Goal: Information Seeking & Learning: Learn about a topic

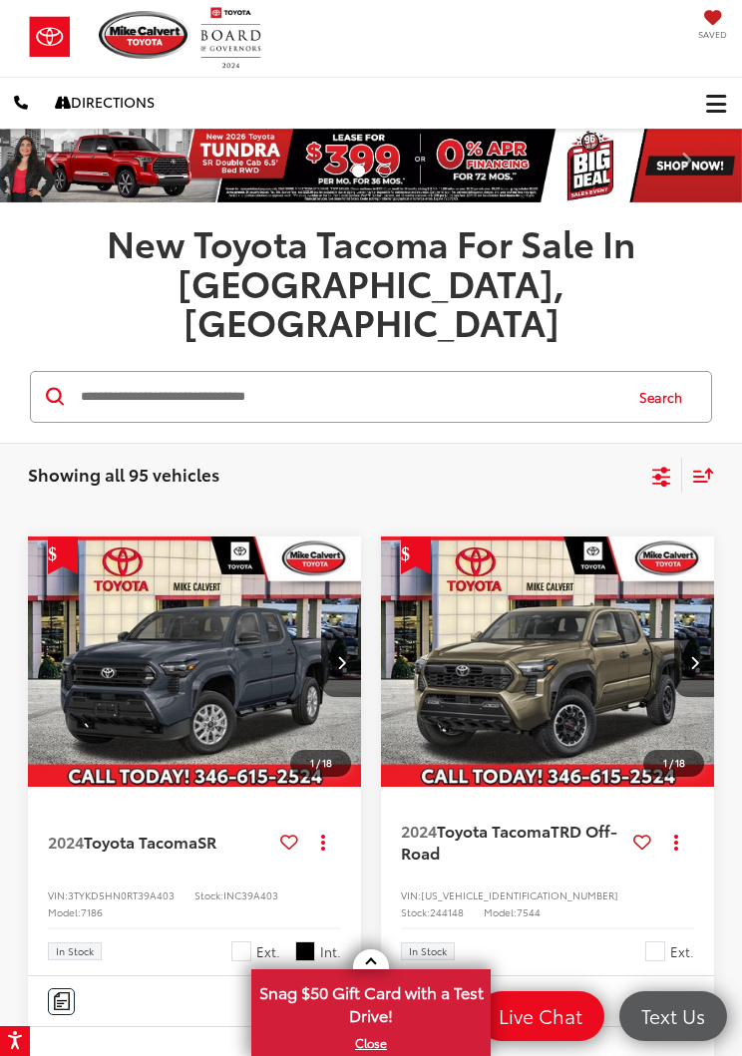
click at [359, 373] on input "Search by Make, Model, or Keyword" at bounding box center [350, 397] width 542 height 48
type input "**********"
click at [667, 372] on button "Search" at bounding box center [665, 397] width 91 height 50
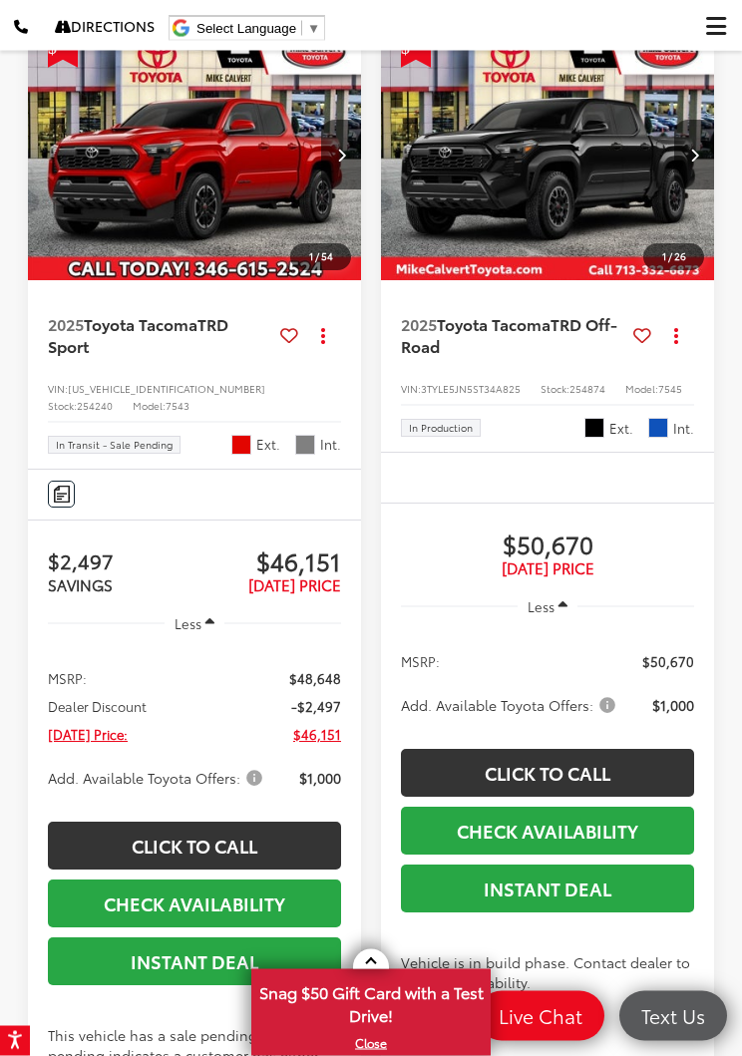
scroll to position [358, 0]
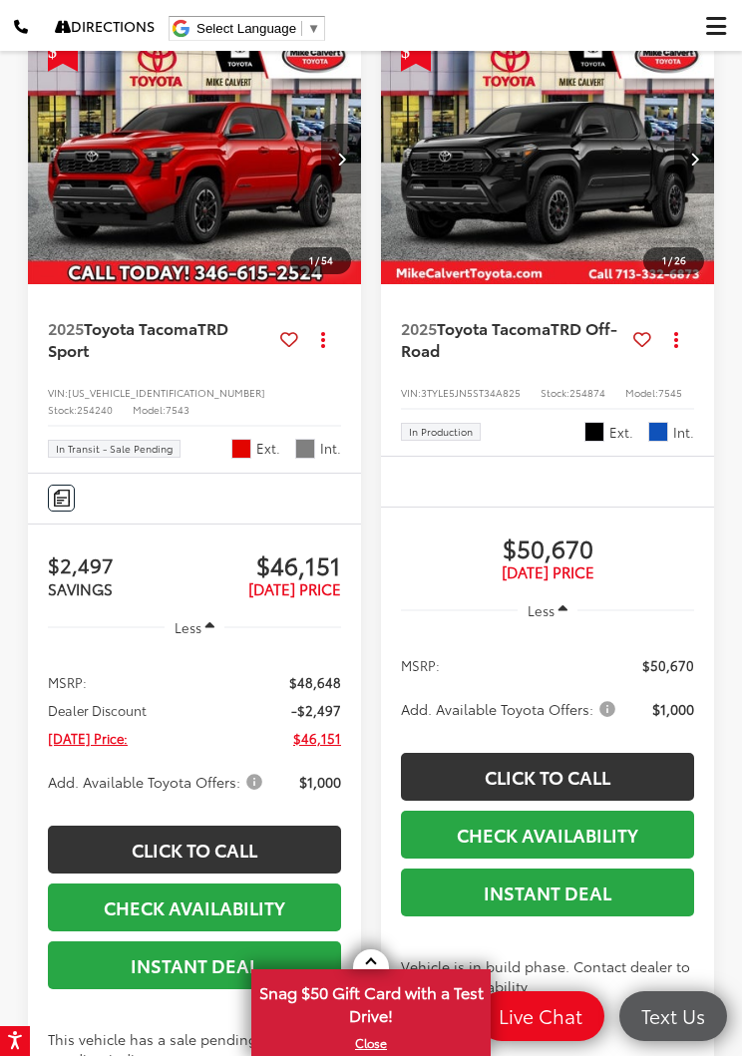
click at [217, 141] on img "2025 Toyota Tacoma TRD Sport 0" at bounding box center [195, 160] width 336 height 252
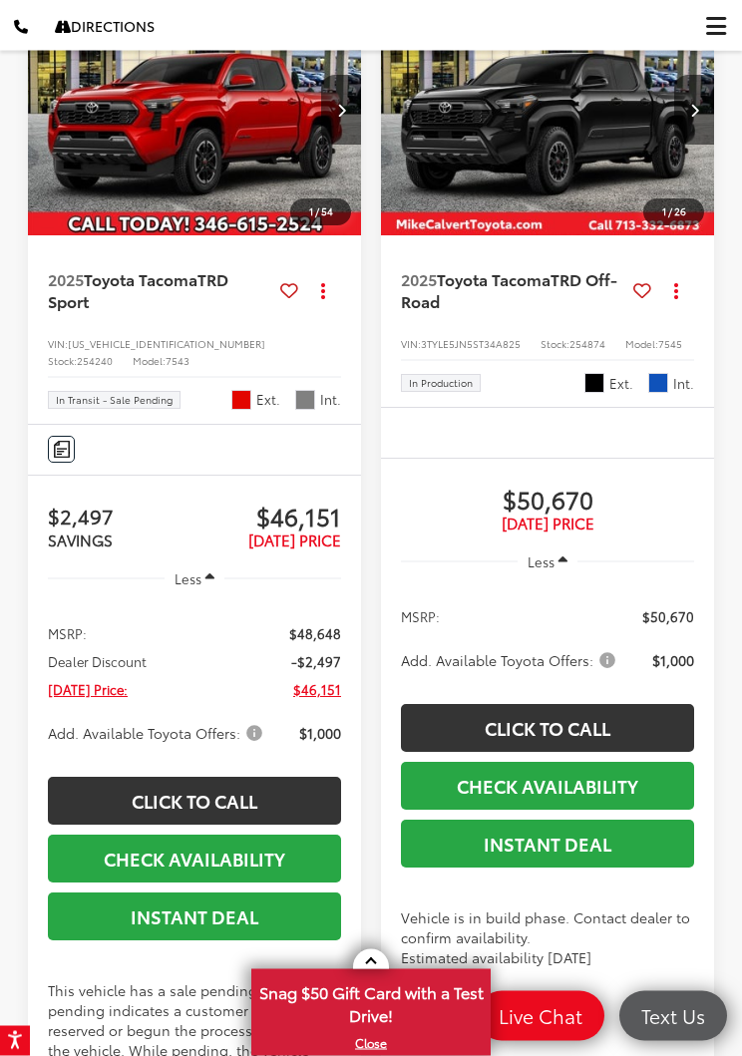
scroll to position [408, 0]
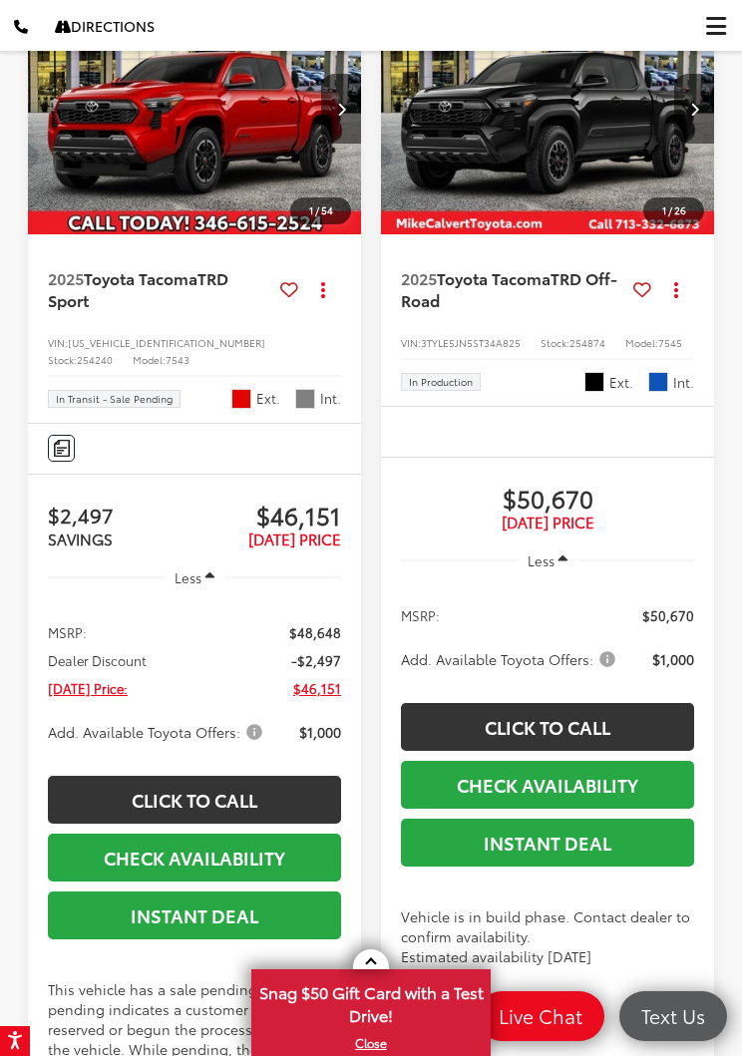
click at [129, 394] on span "In Transit - Sale Pending" at bounding box center [114, 399] width 117 height 10
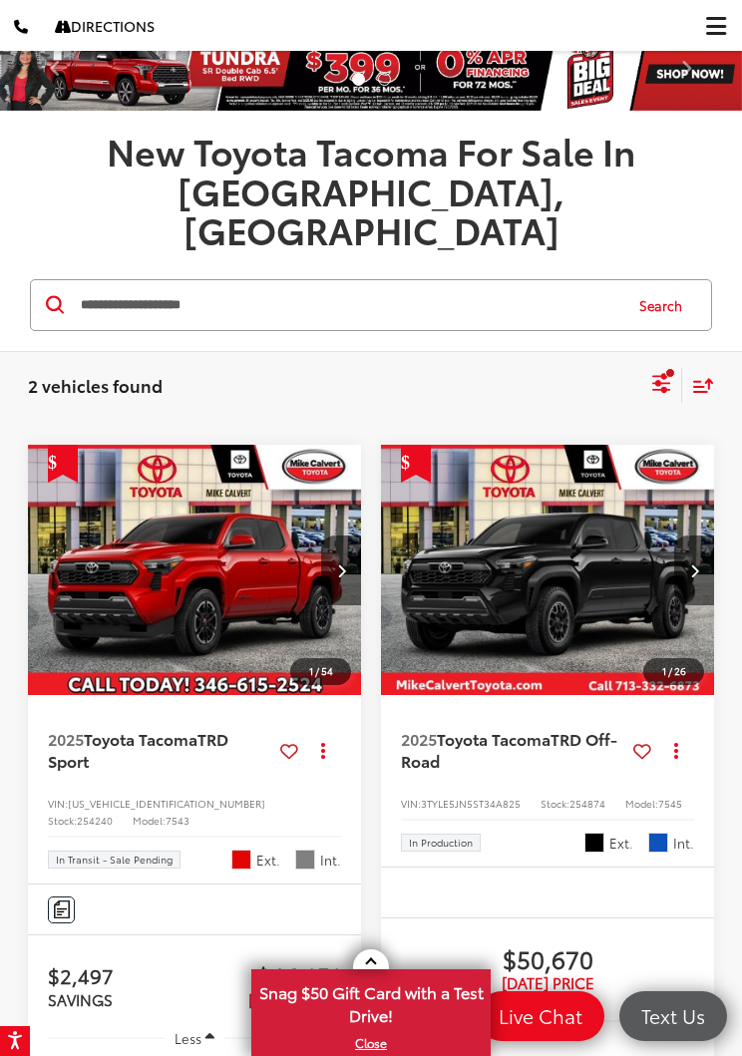
scroll to position [114, 0]
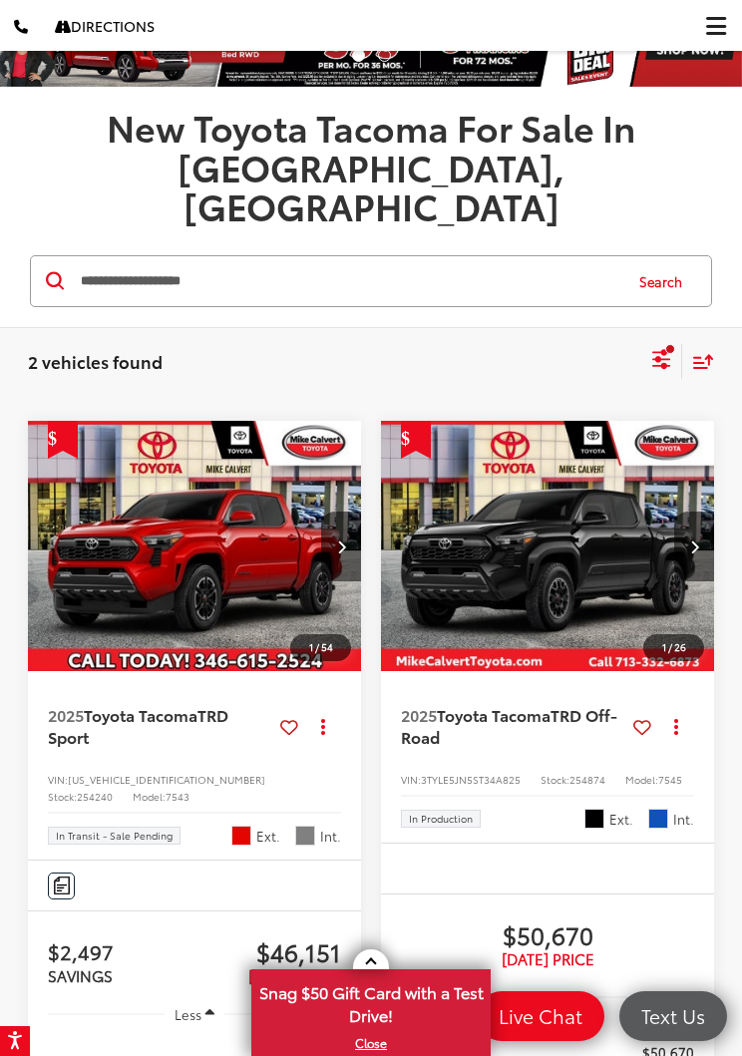
click at [222, 528] on img "2025 Toyota Tacoma TRD Sport 0" at bounding box center [195, 547] width 336 height 252
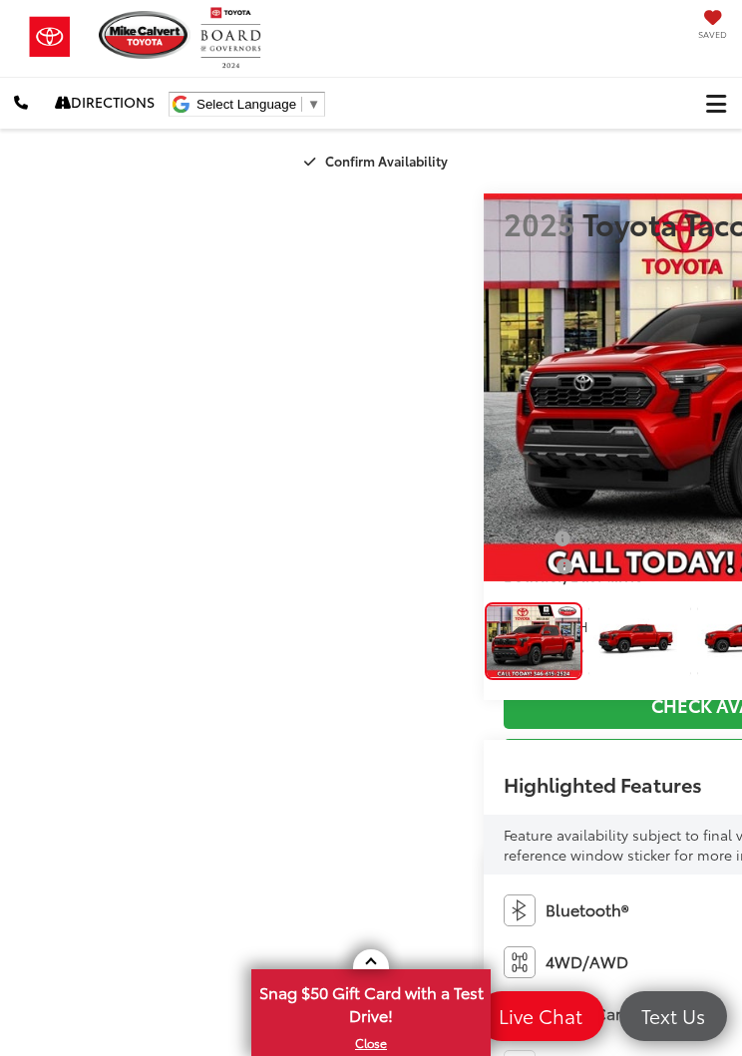
click at [588, 635] on img "Expand Photo 1" at bounding box center [640, 641] width 104 height 79
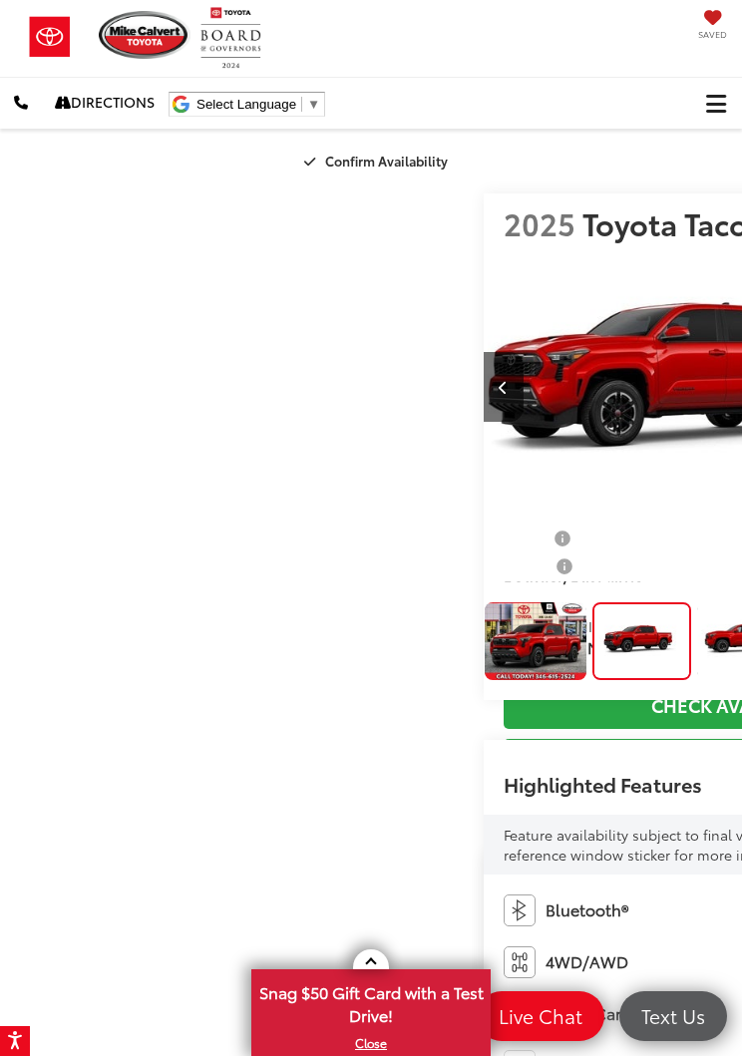
scroll to position [0, 742]
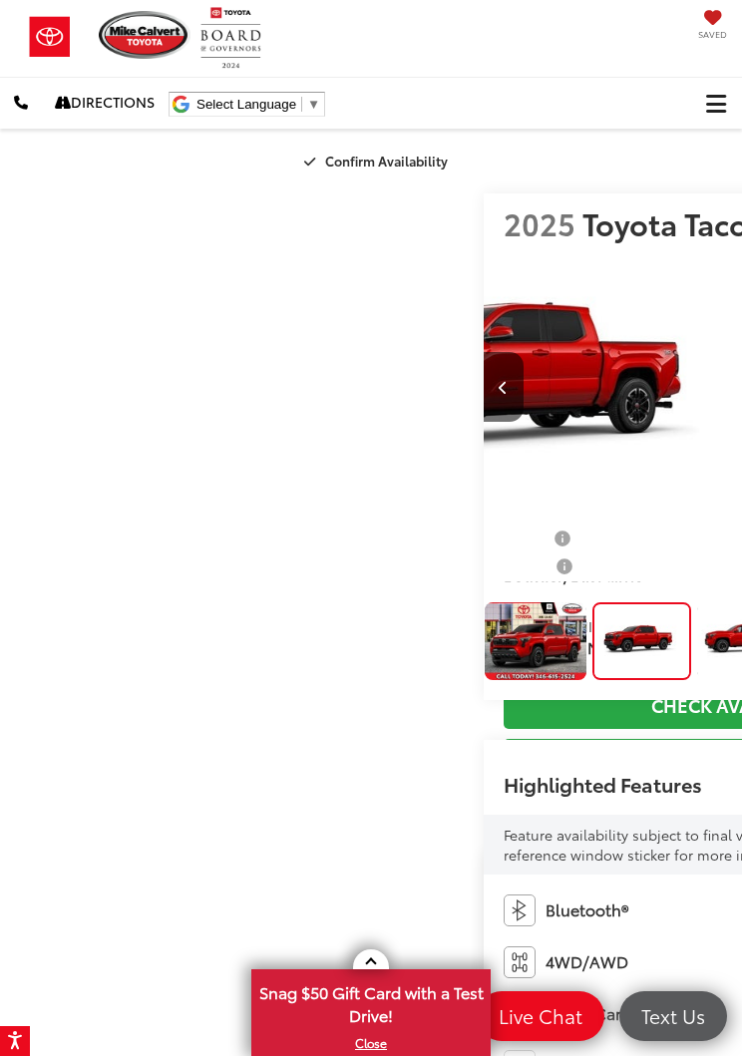
click at [696, 619] on img "Expand Photo 2" at bounding box center [748, 641] width 104 height 79
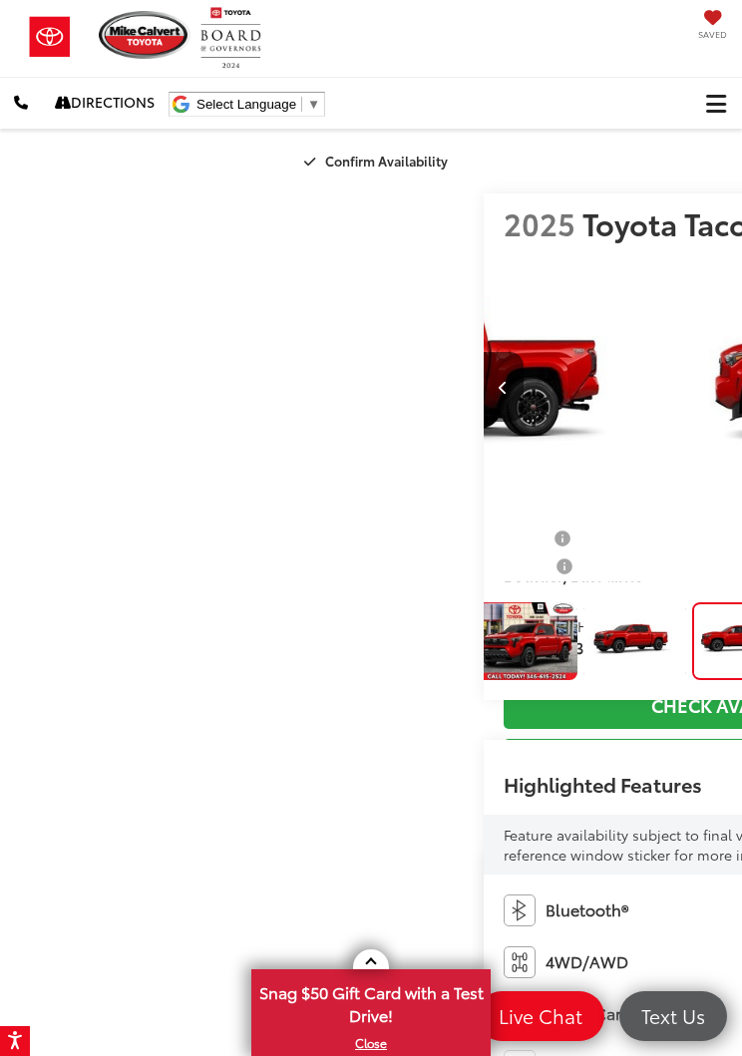
scroll to position [0, 12]
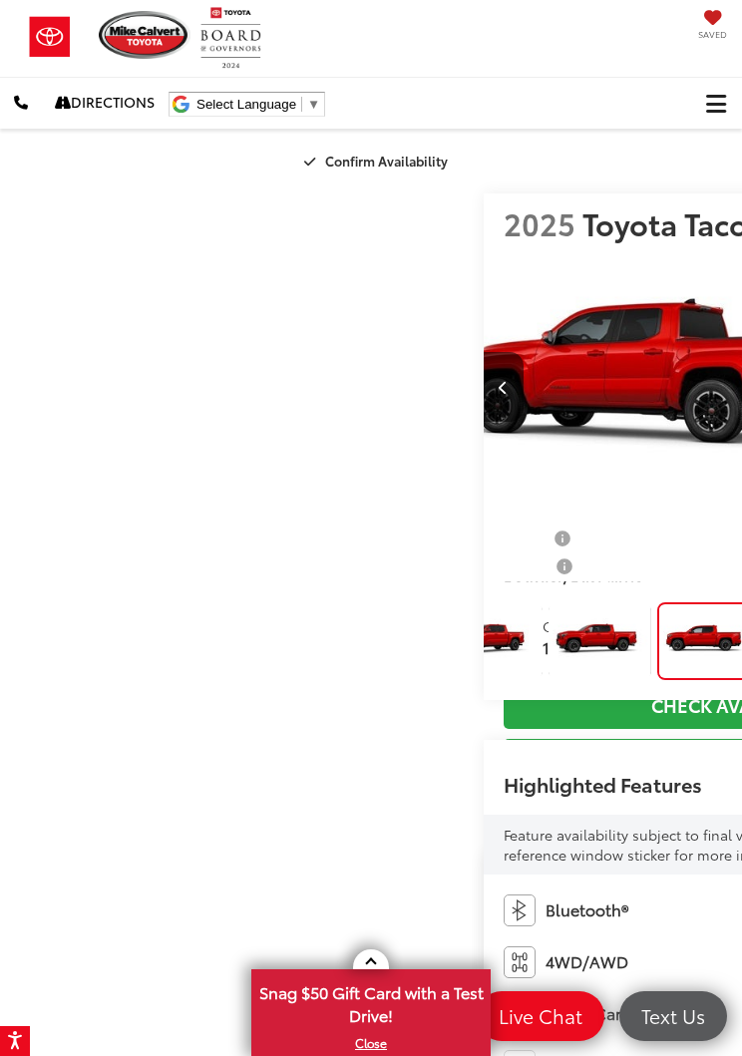
scroll to position [0, 2226]
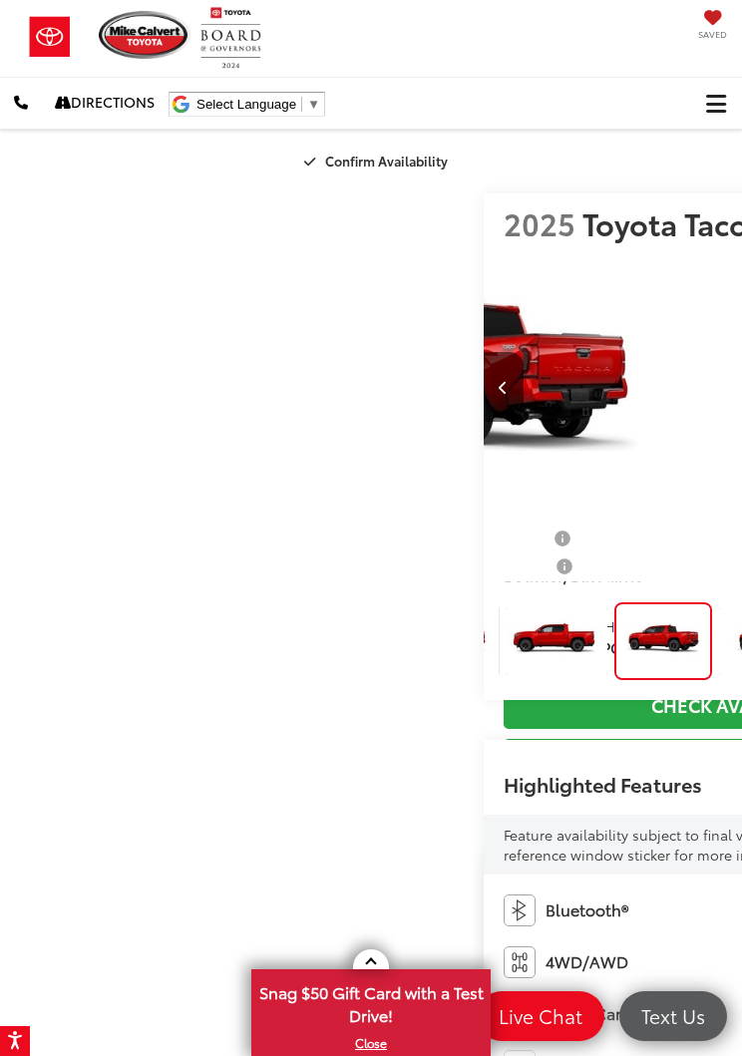
scroll to position [0, 2969]
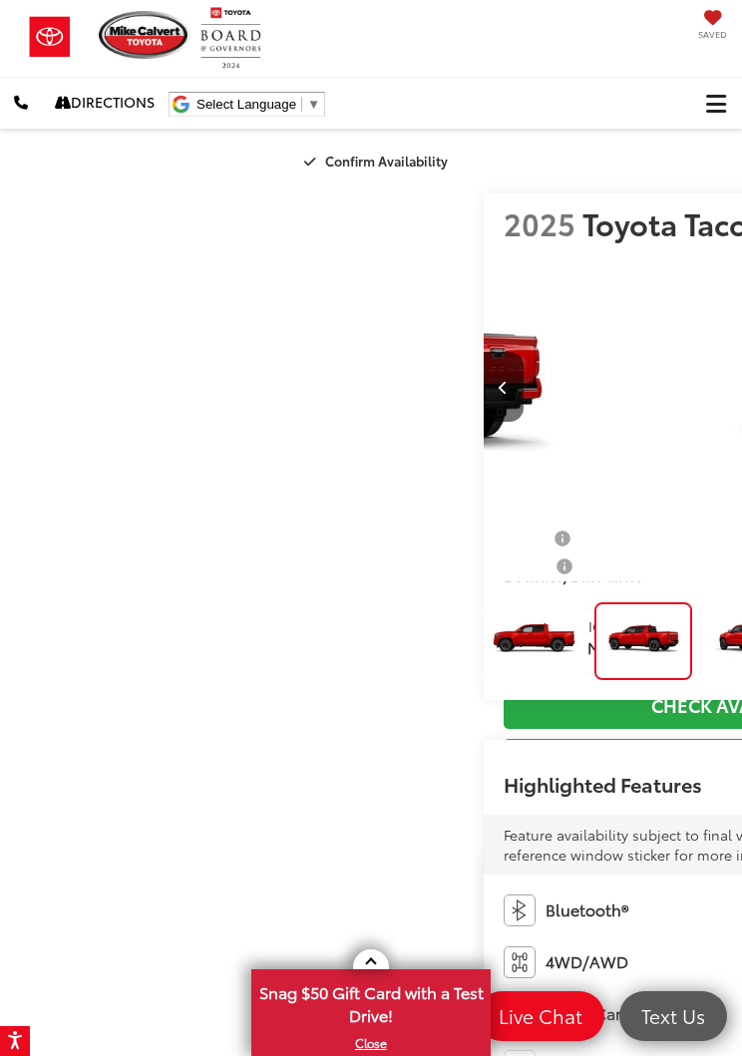
click at [698, 632] on img "Expand Photo 5" at bounding box center [750, 641] width 104 height 79
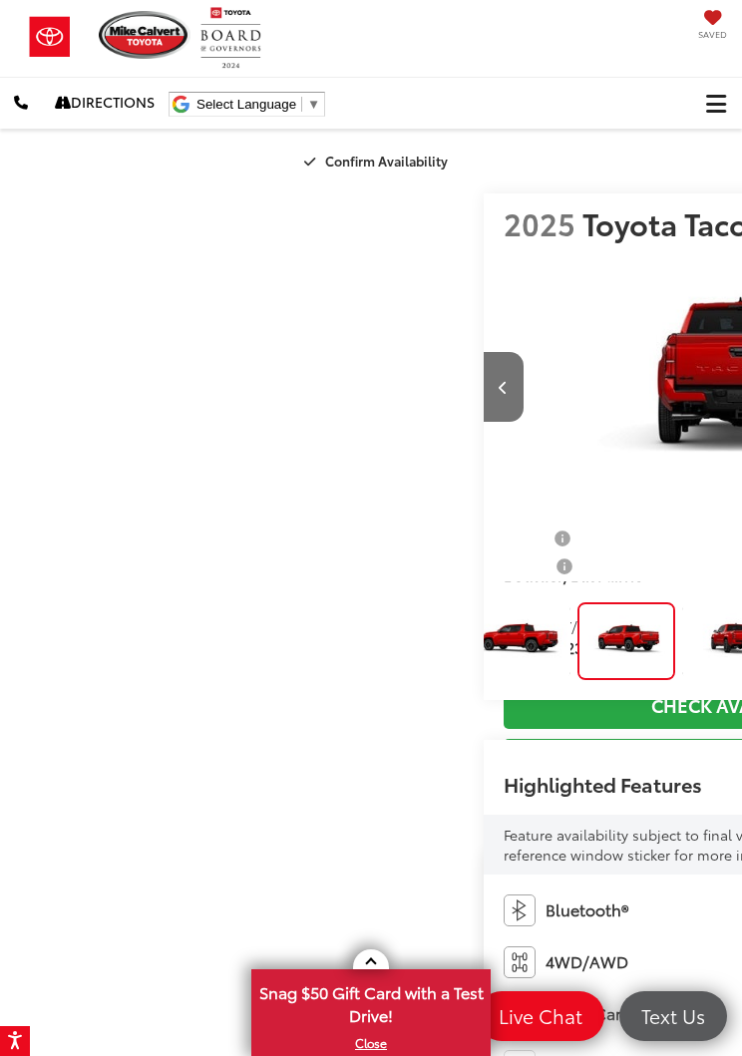
scroll to position [0, 480]
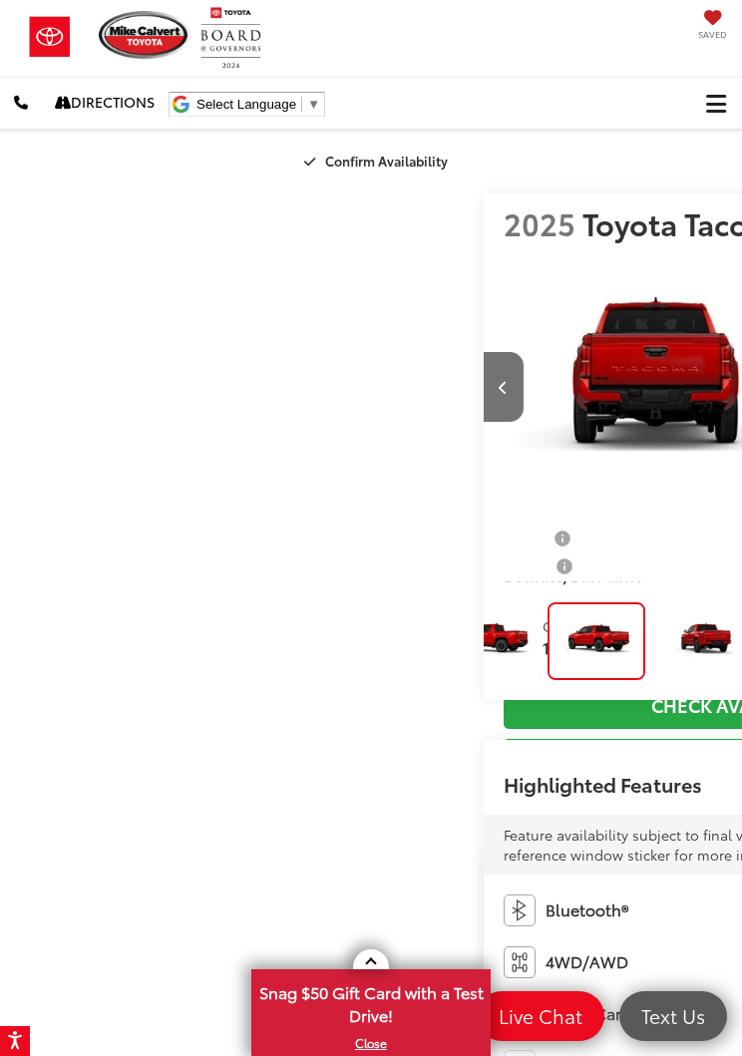
click at [651, 624] on img "Expand Photo 6" at bounding box center [703, 641] width 104 height 79
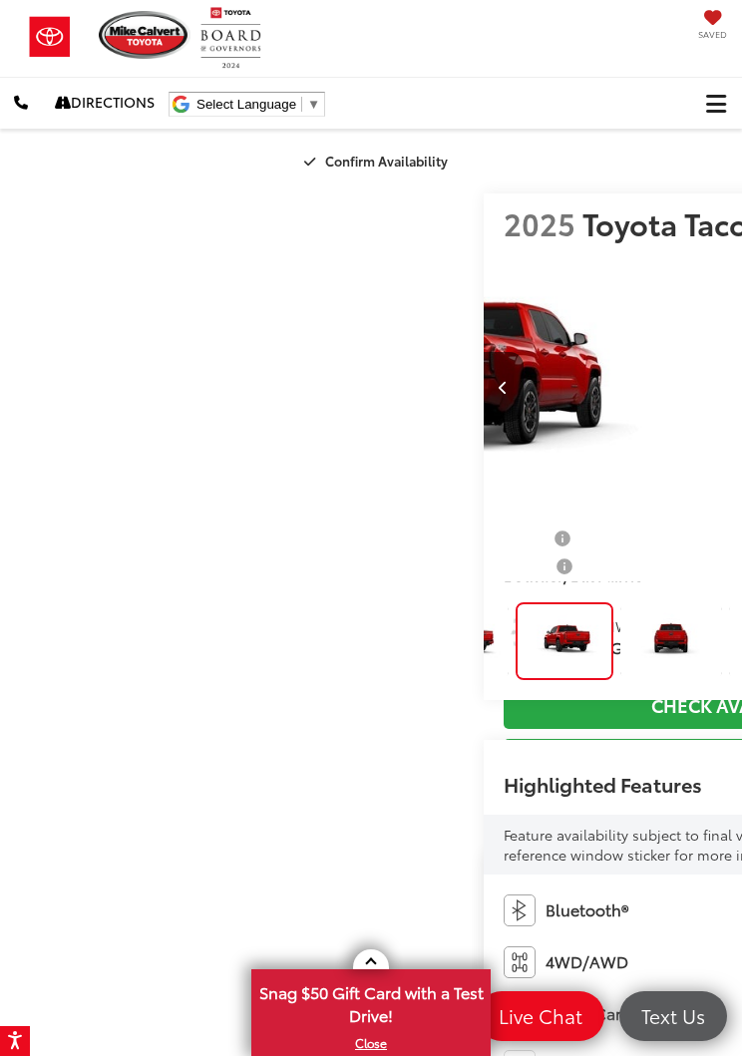
scroll to position [0, 4453]
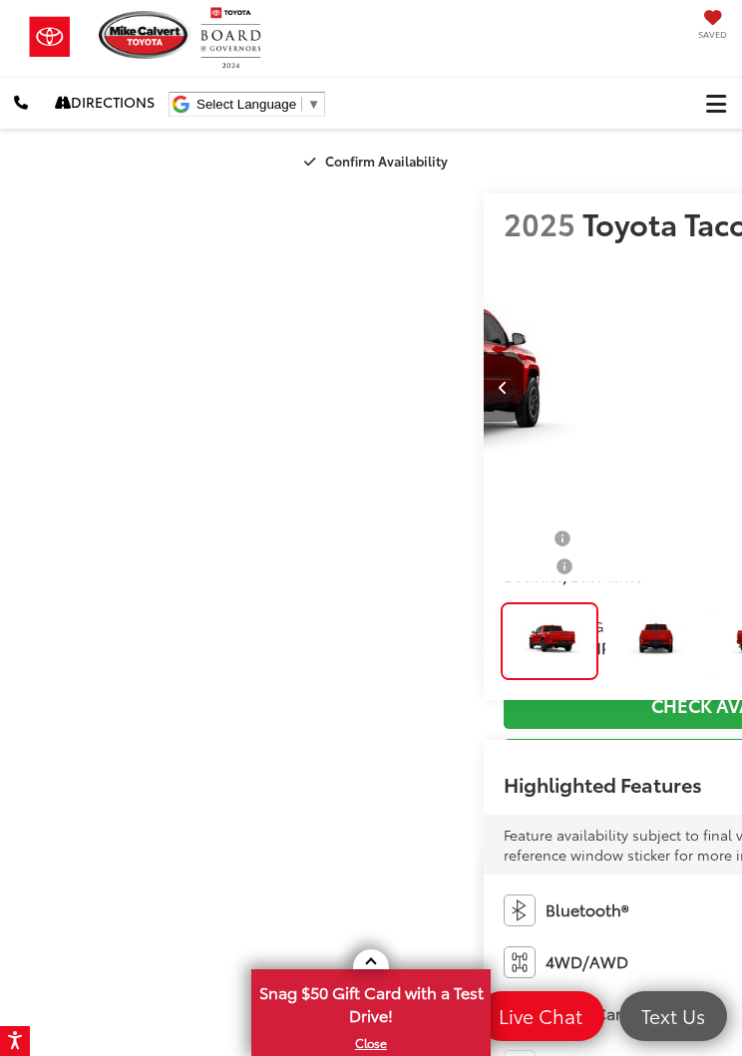
click at [604, 627] on img "Expand Photo 7" at bounding box center [656, 641] width 104 height 79
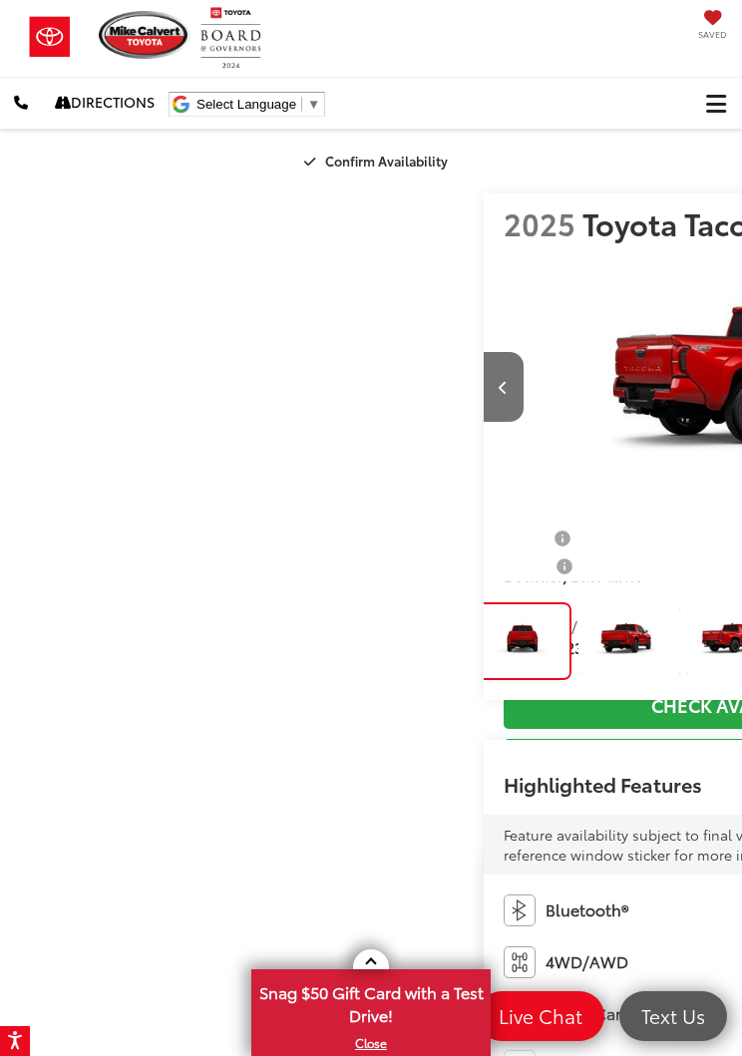
scroll to position [0, 5195]
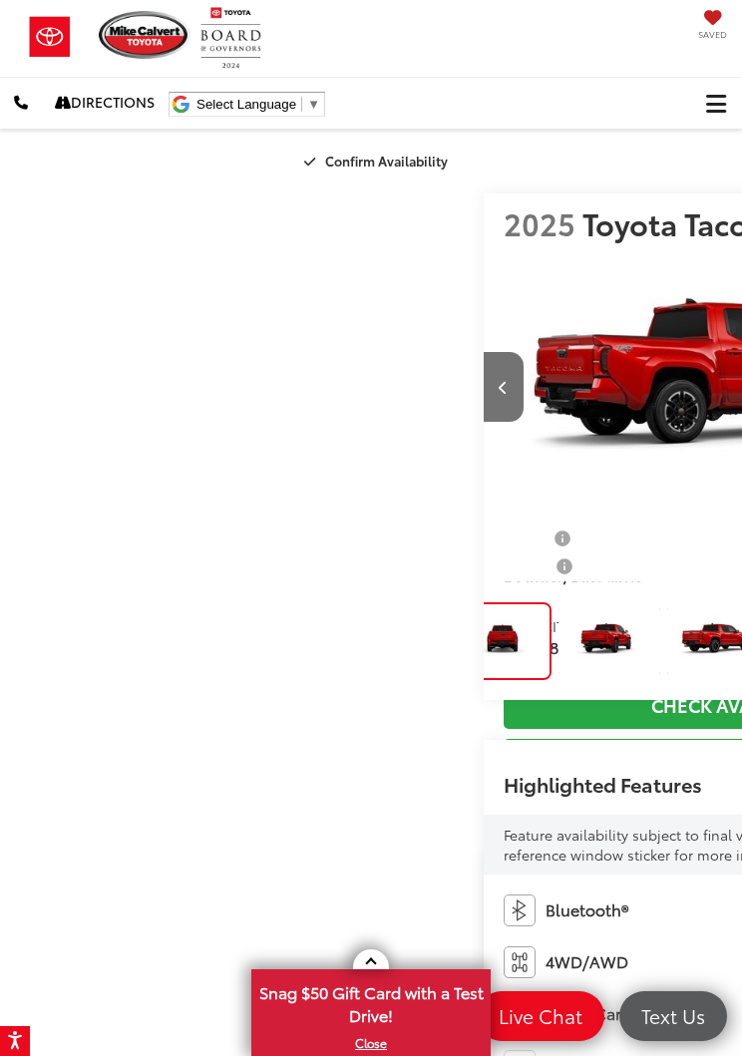
click at [558, 629] on img "Expand Photo 8" at bounding box center [610, 641] width 104 height 79
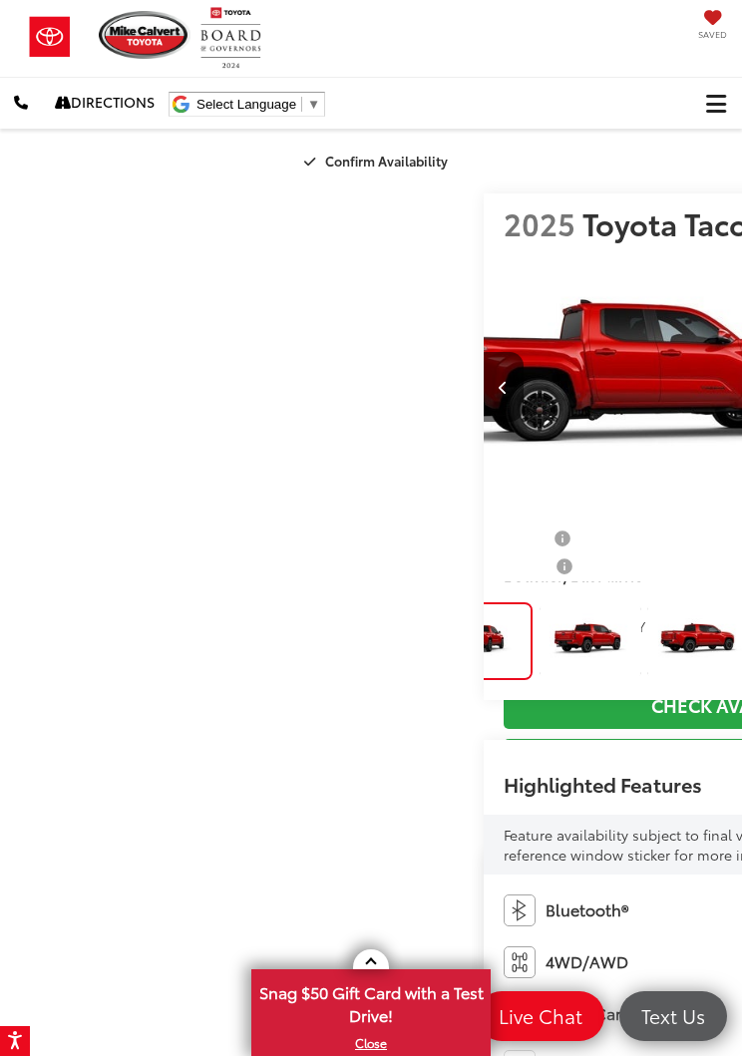
scroll to position [0, 948]
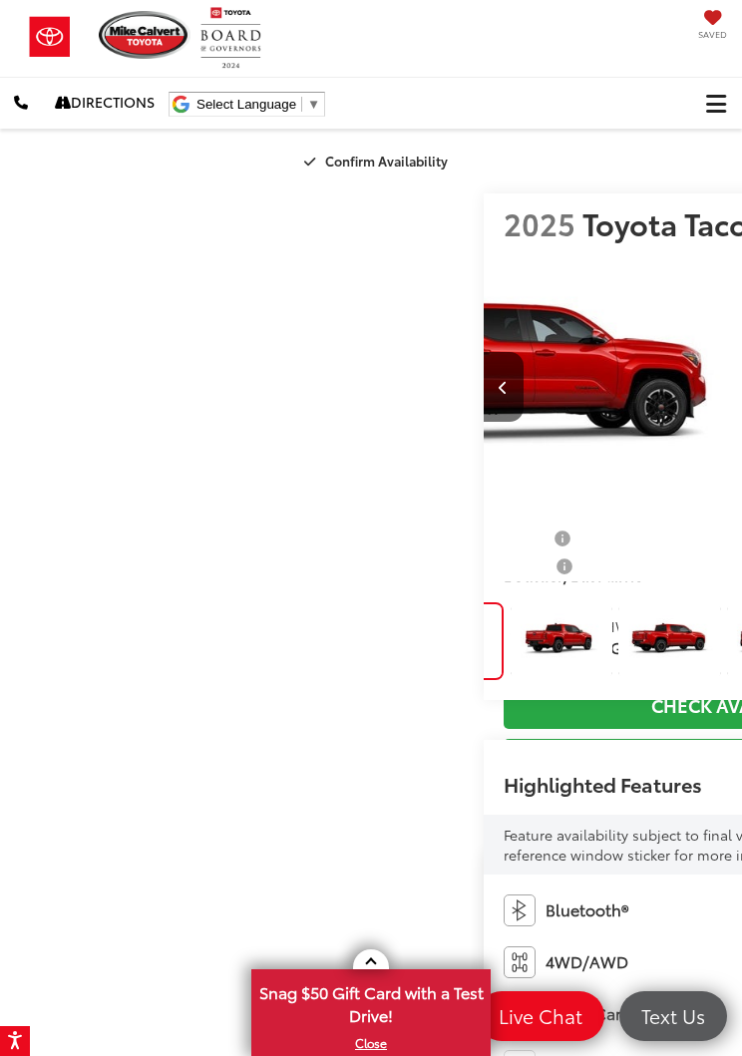
click at [515, 624] on img "Expand Photo 9" at bounding box center [561, 641] width 104 height 79
click at [531, 630] on img "Expand Photo 9" at bounding box center [561, 641] width 104 height 79
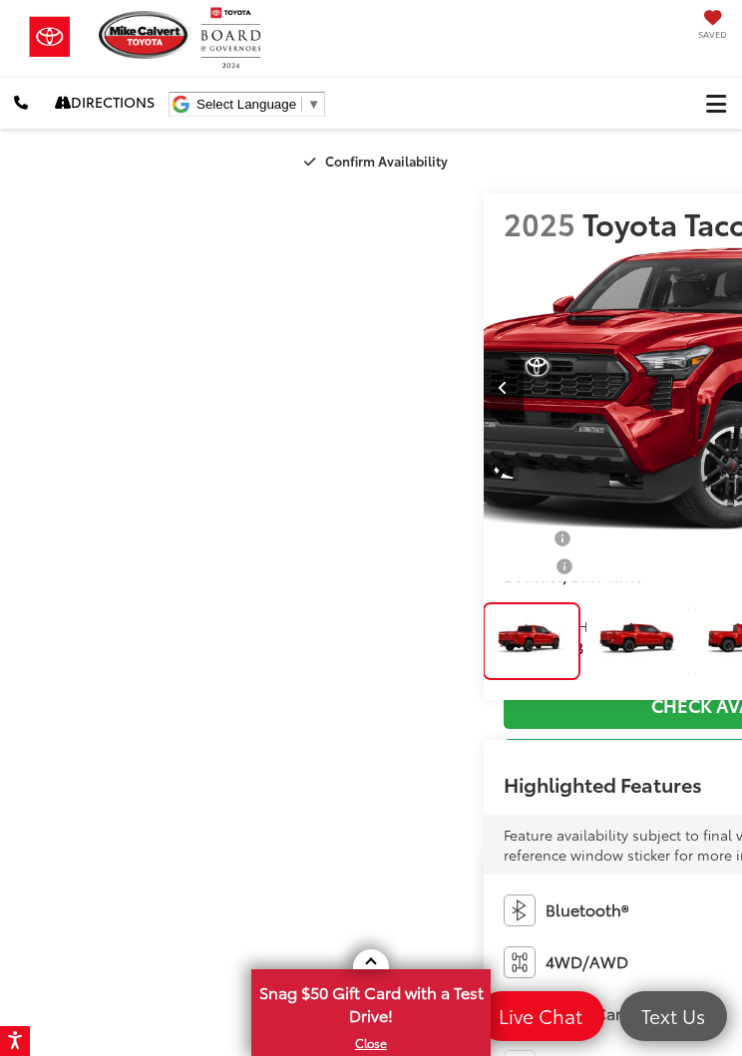
scroll to position [0, 0]
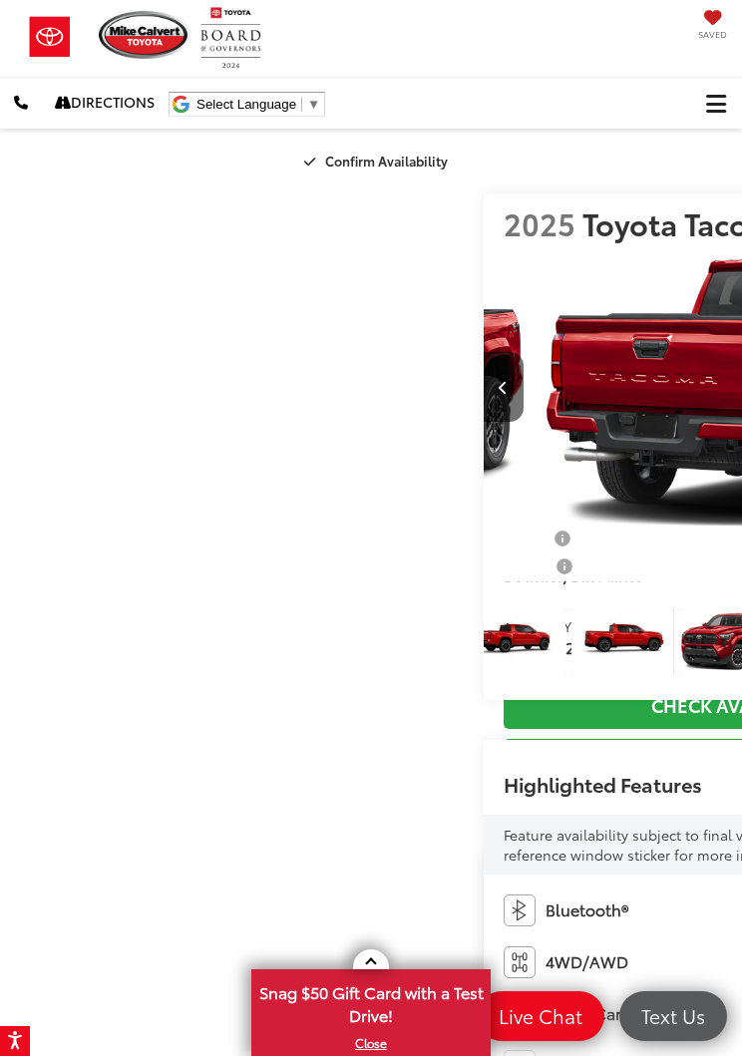
click at [515, 623] on img "Expand Photo 10" at bounding box center [514, 641] width 104 height 79
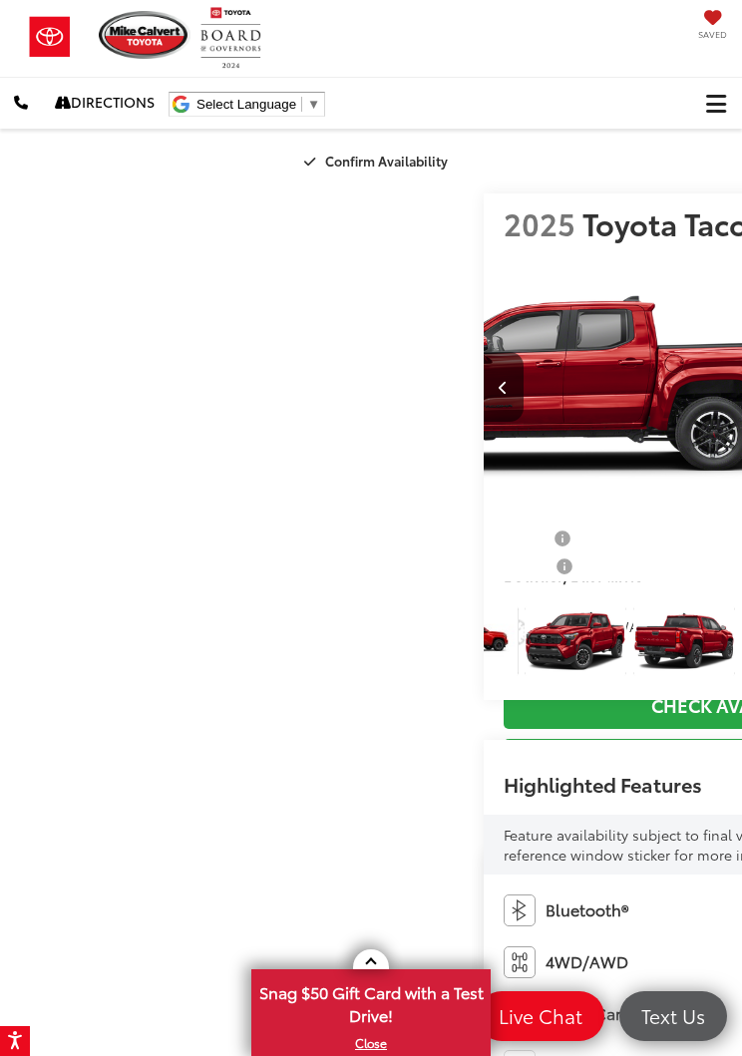
click at [519, 628] on img "Expand Photo 11" at bounding box center [467, 641] width 104 height 79
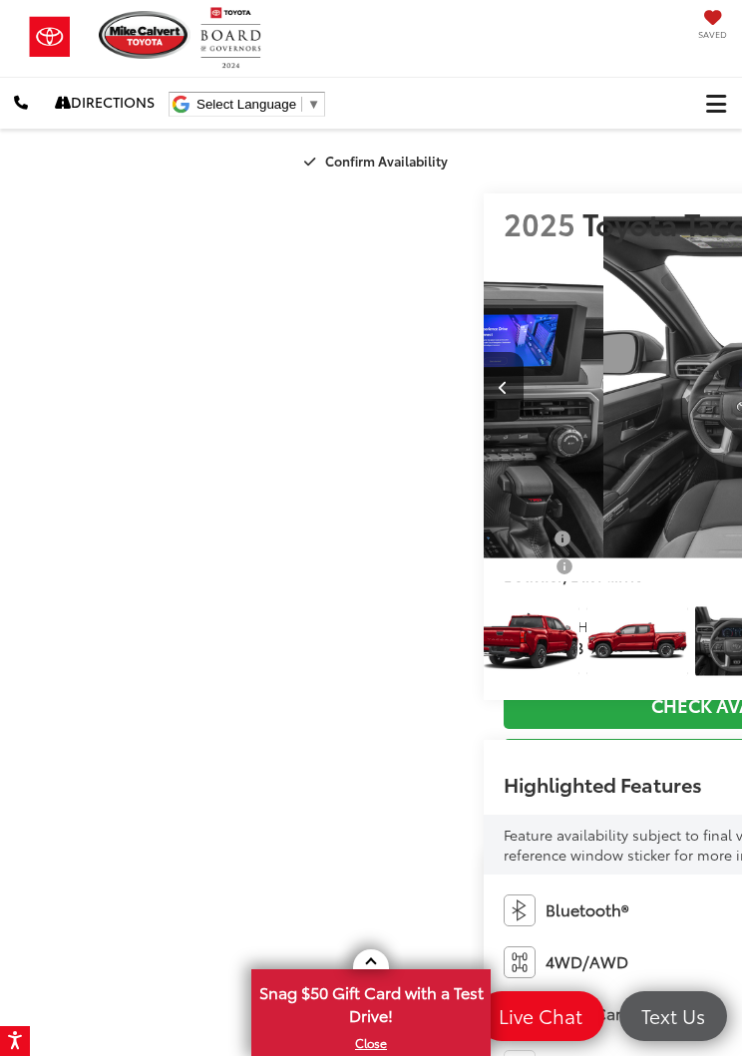
click at [472, 633] on img "Expand Photo 12" at bounding box center [420, 641] width 104 height 79
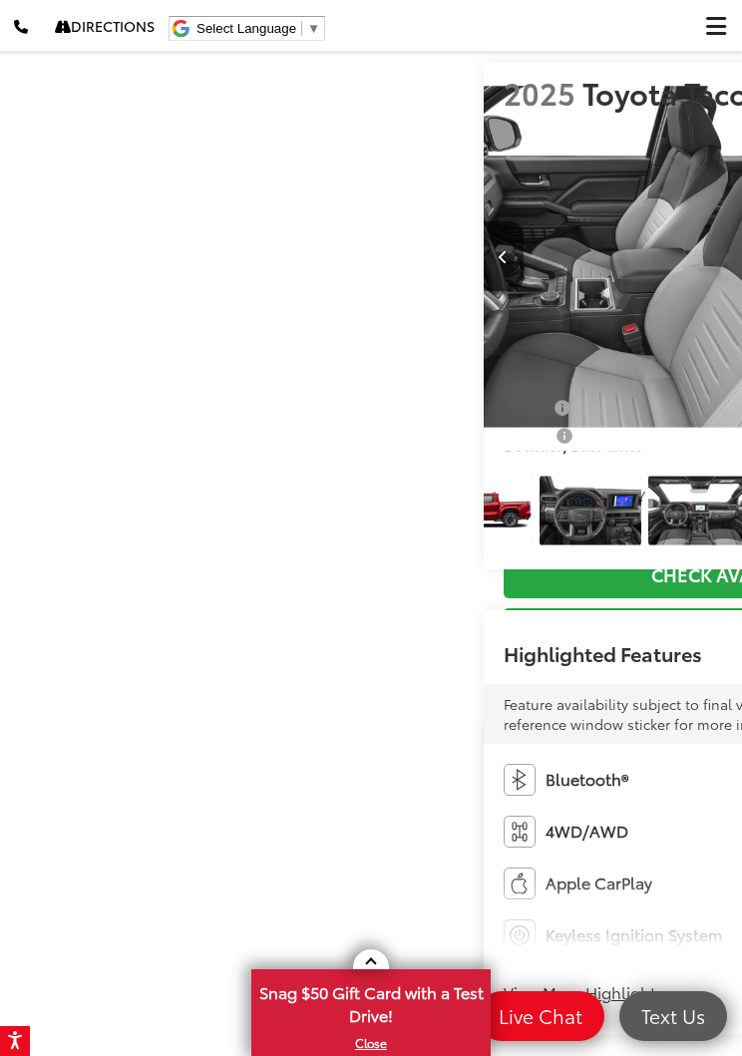
click at [425, 551] on img "Expand Photo 13" at bounding box center [373, 511] width 104 height 79
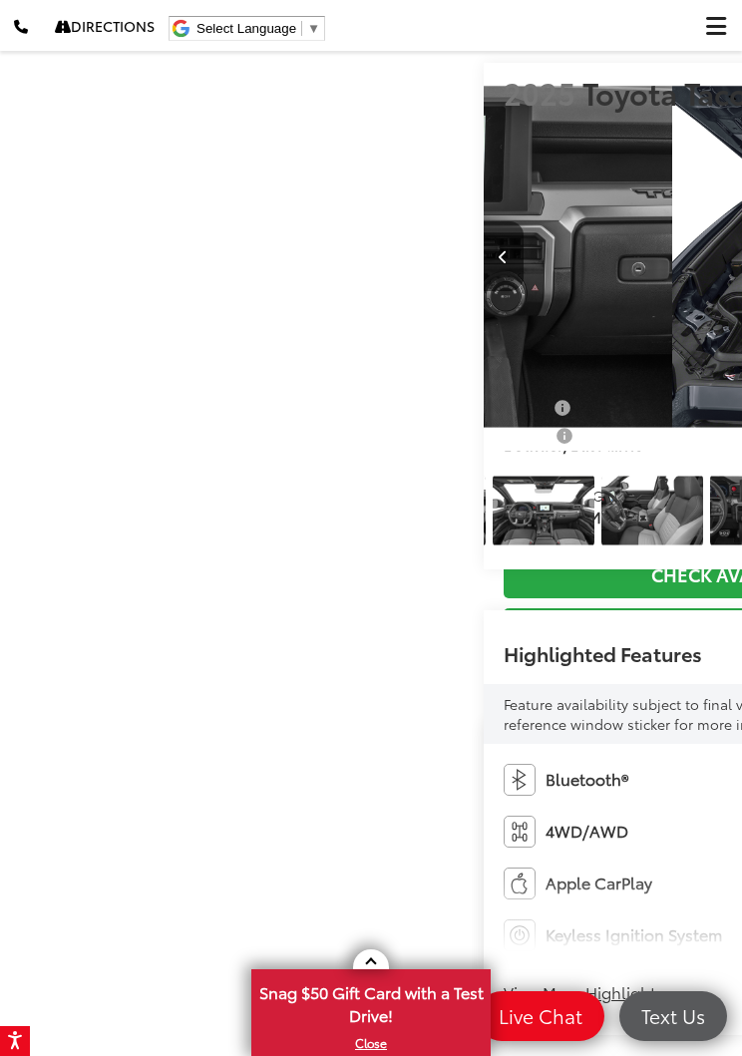
click at [378, 551] on img "Expand Photo 14" at bounding box center [326, 511] width 104 height 79
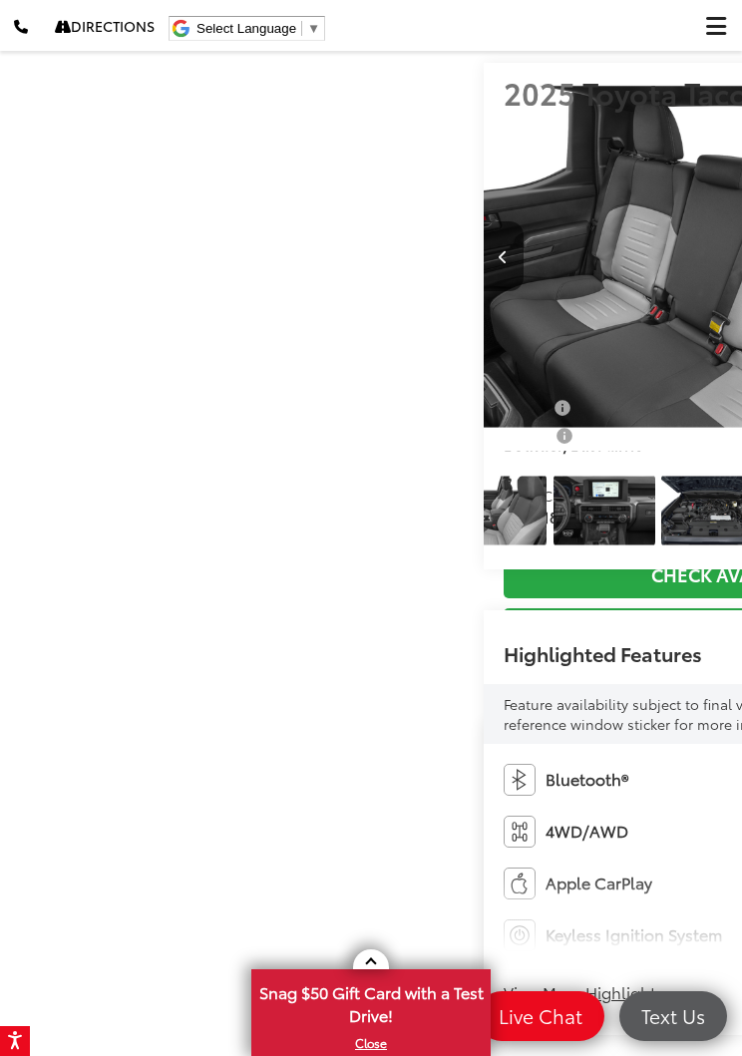
click at [330, 551] on img "Expand Photo 15" at bounding box center [278, 511] width 104 height 79
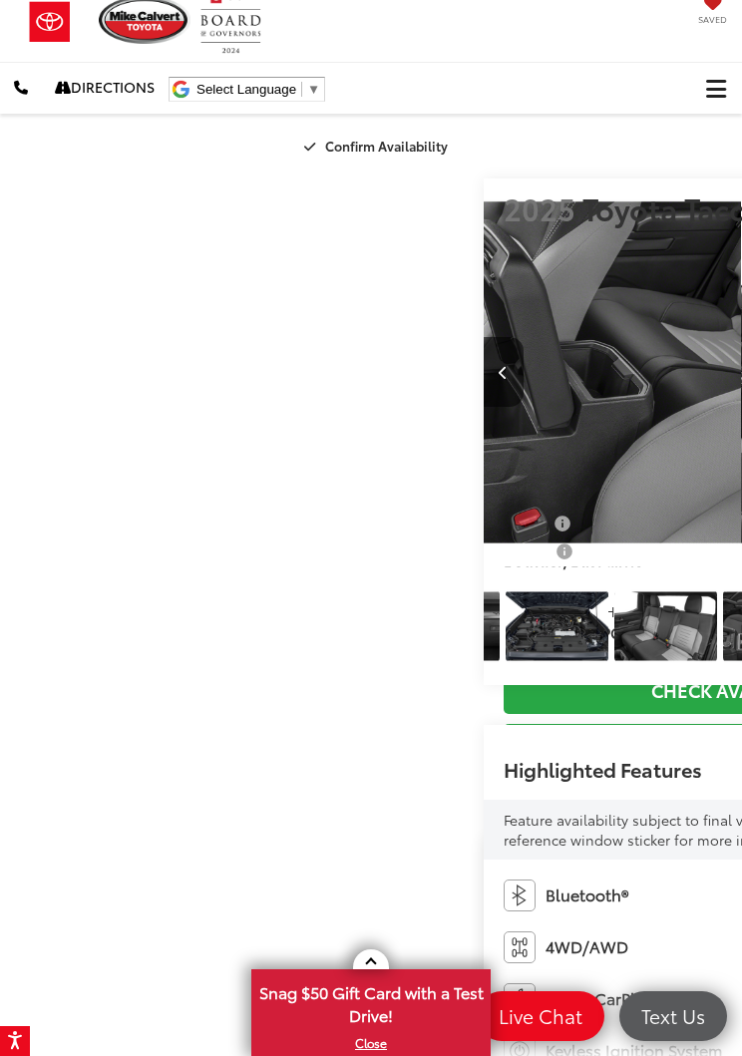
click at [283, 666] on img "Expand Photo 16" at bounding box center [232, 627] width 104 height 79
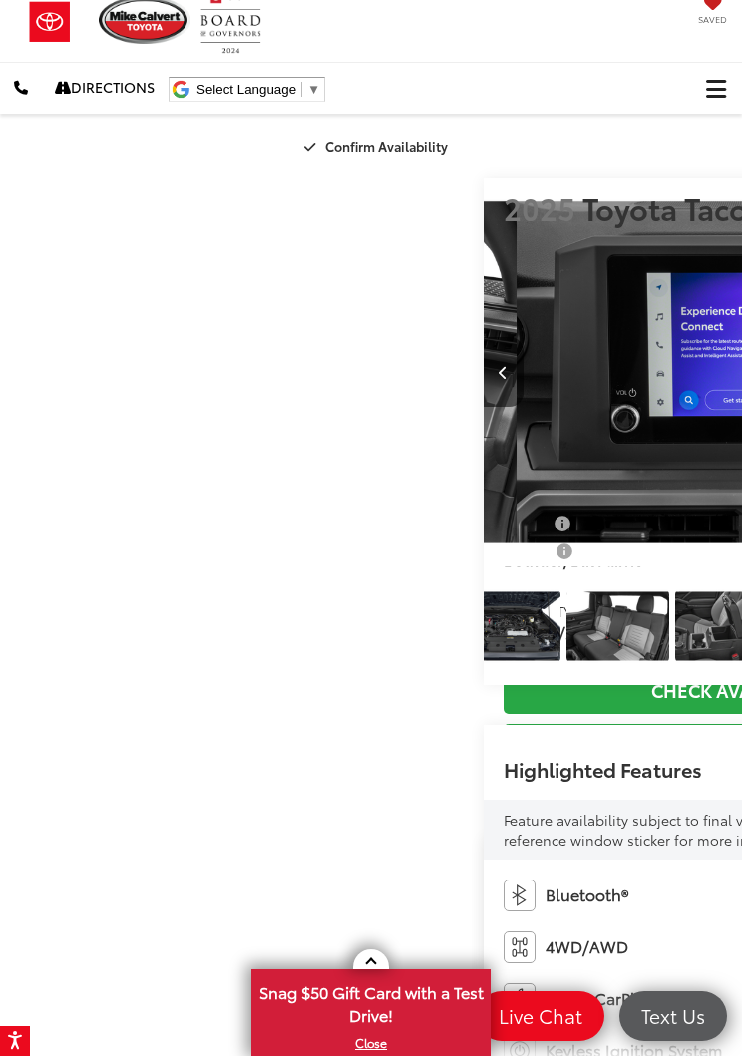
click at [344, 666] on img "Expand Photo 17" at bounding box center [292, 627] width 104 height 79
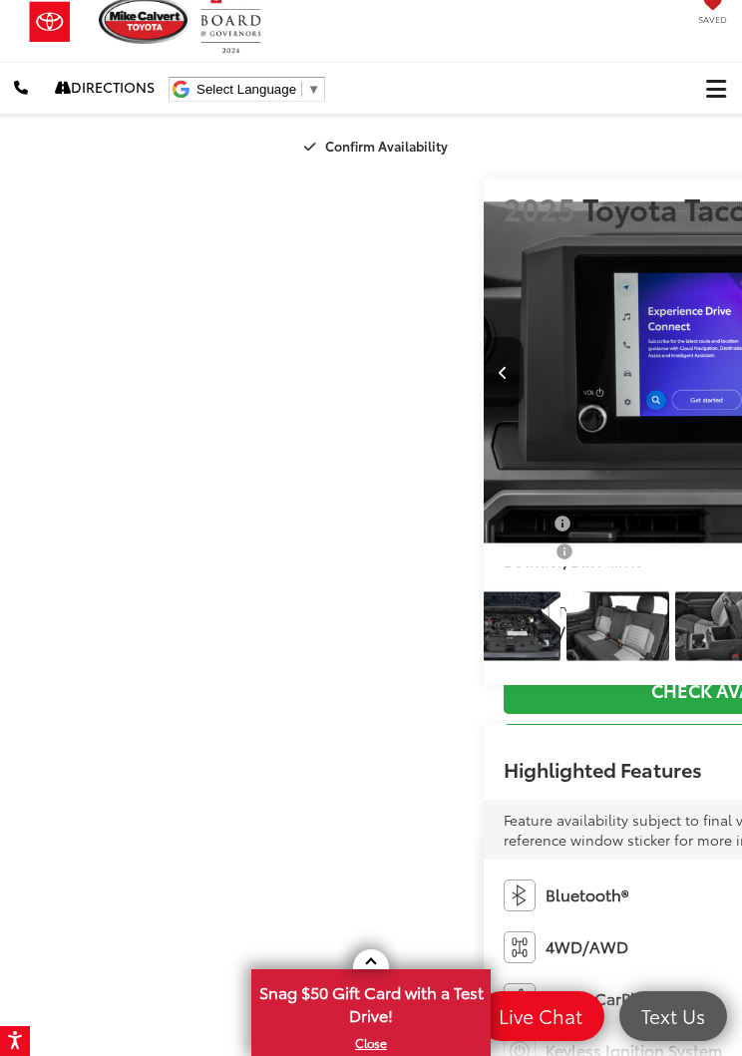
scroll to position [0, 13359]
